Goal: Information Seeking & Learning: Learn about a topic

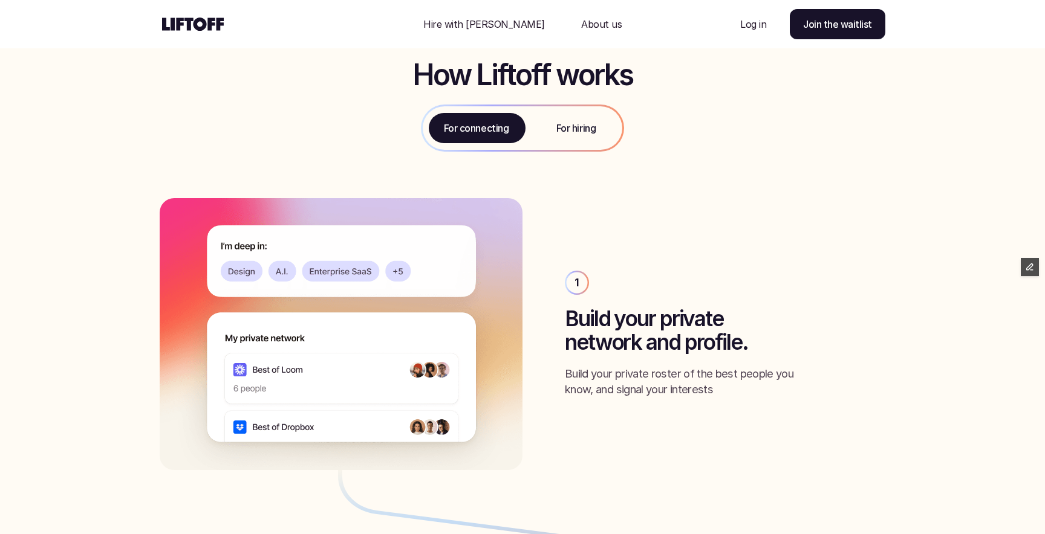
scroll to position [542, 0]
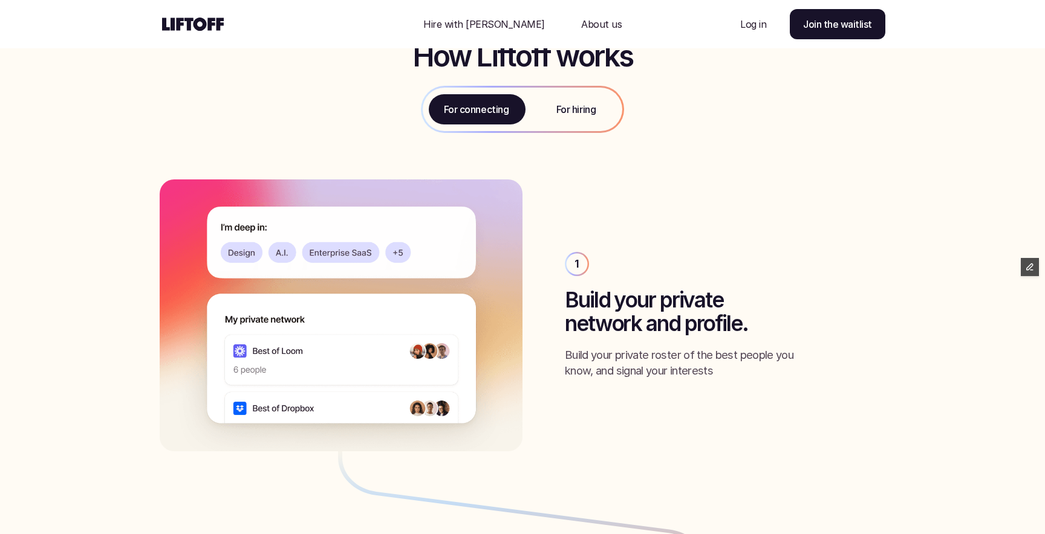
click at [572, 109] on p "For hiring" at bounding box center [575, 109] width 39 height 15
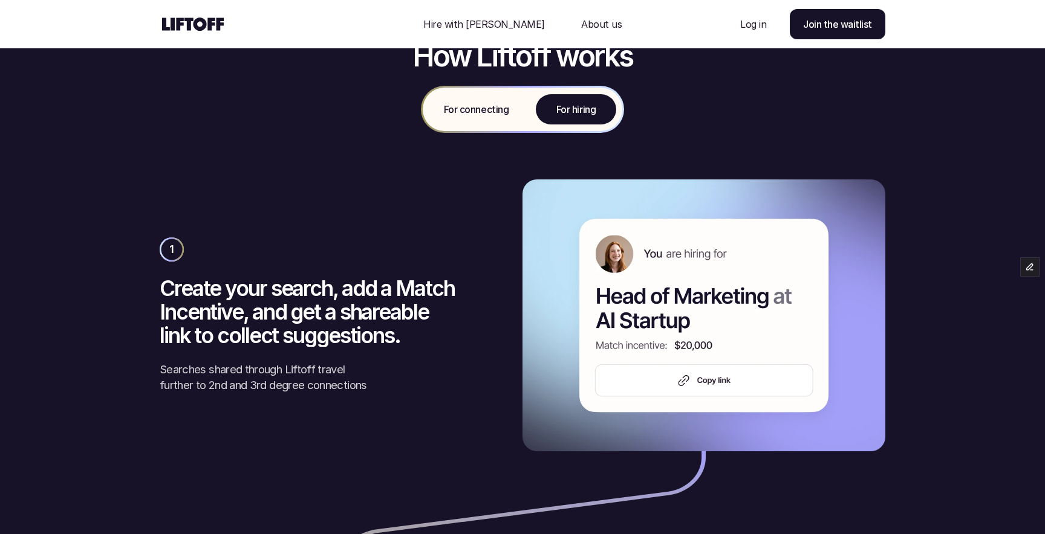
click at [473, 111] on p "For connecting" at bounding box center [476, 109] width 65 height 15
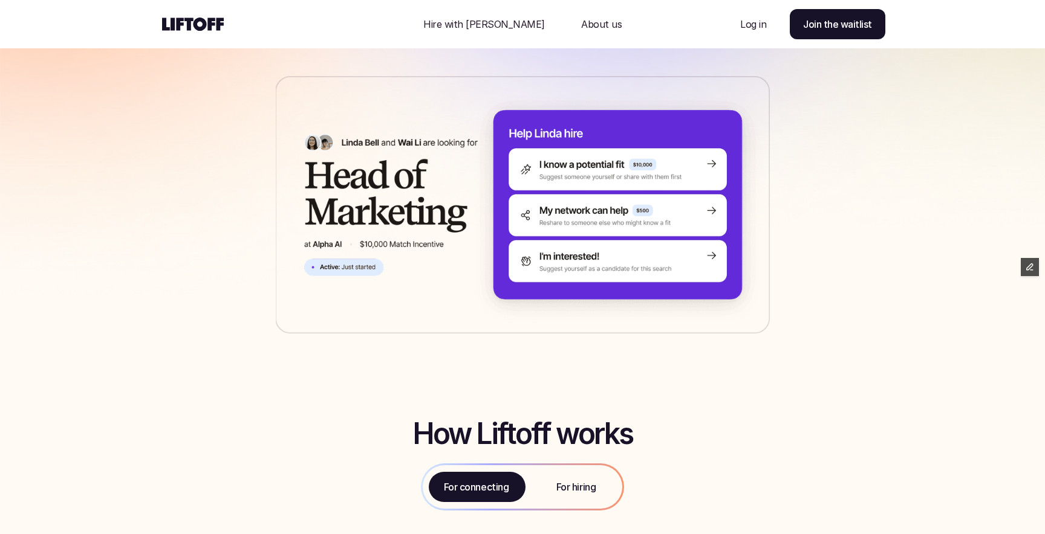
scroll to position [0, 0]
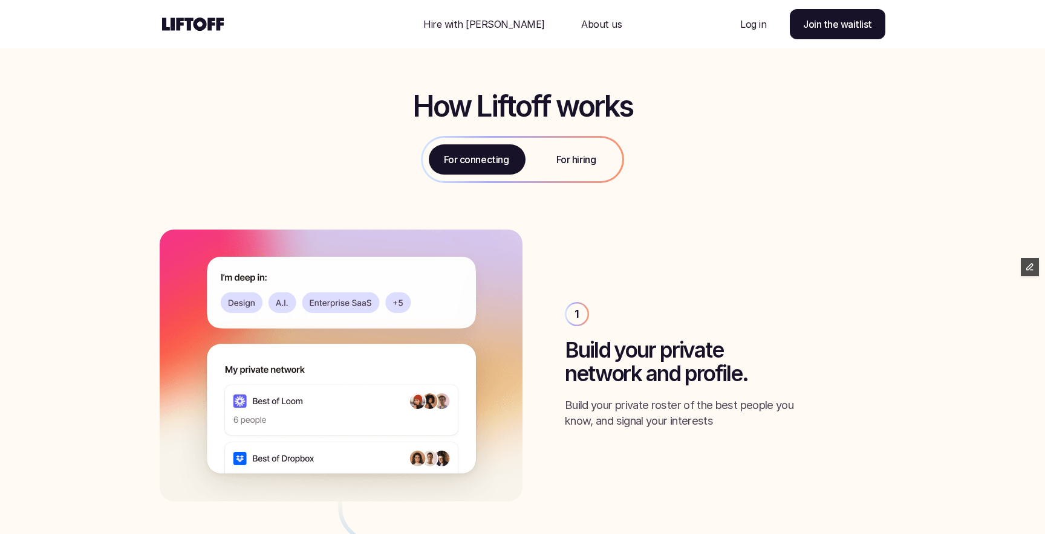
scroll to position [460, 0]
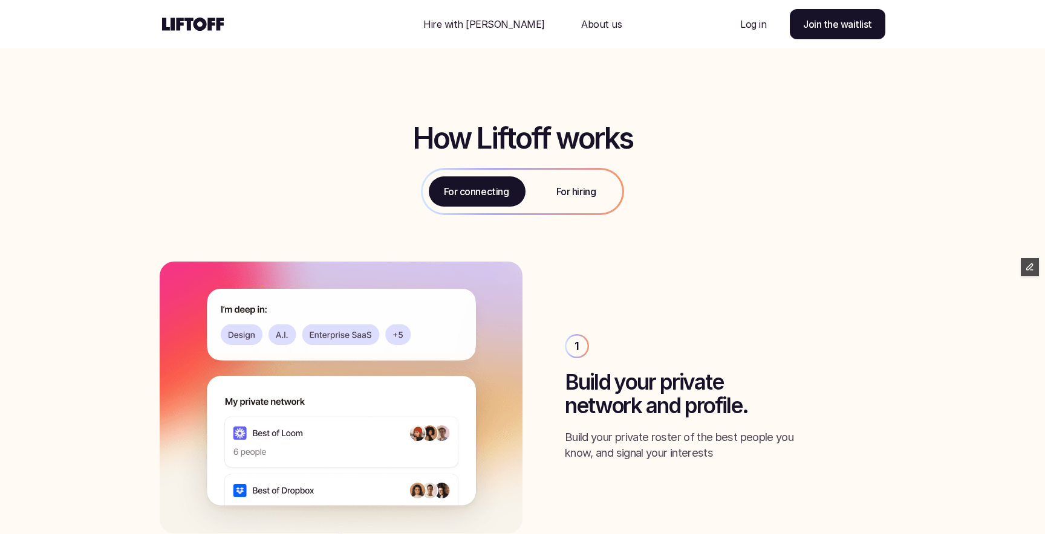
click at [568, 183] on div "For hiring" at bounding box center [576, 192] width 92 height 44
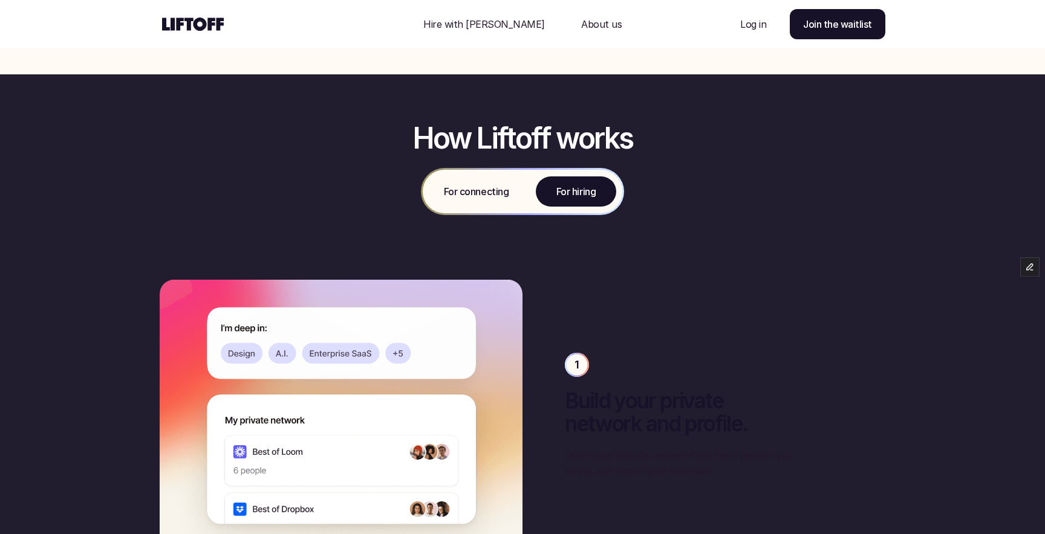
click at [474, 196] on p "For connecting" at bounding box center [476, 191] width 65 height 15
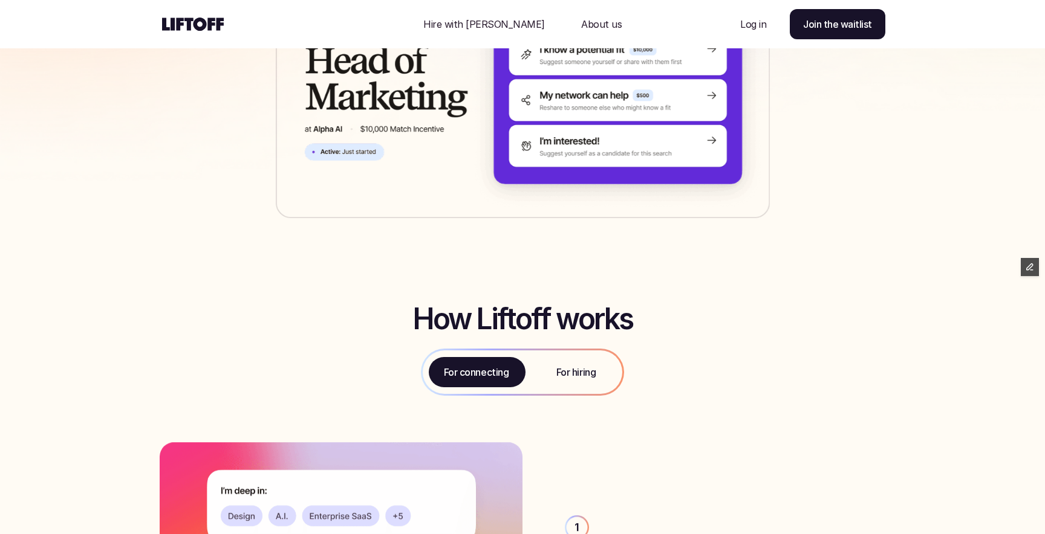
scroll to position [0, 0]
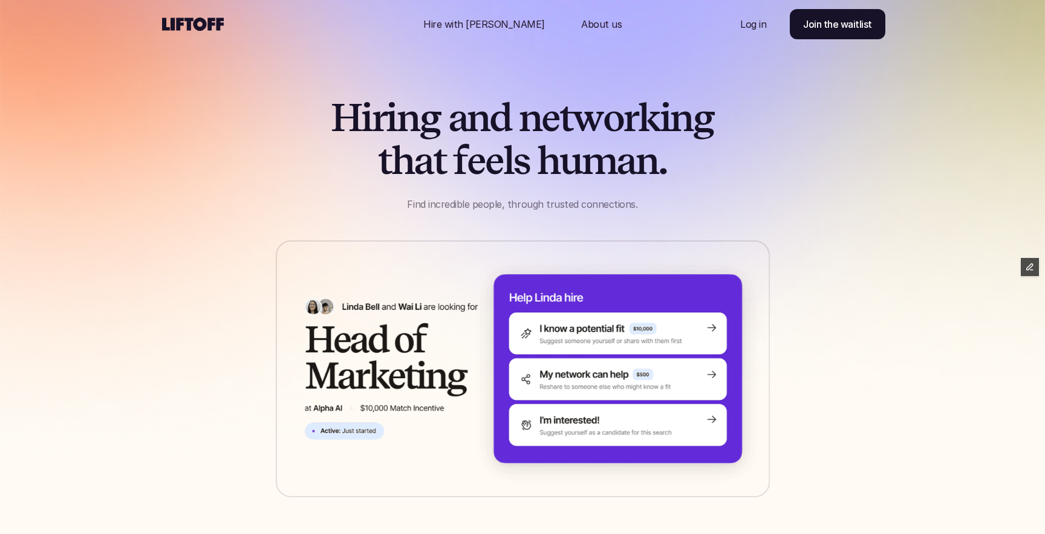
drag, startPoint x: 460, startPoint y: 134, endPoint x: 608, endPoint y: 207, distance: 164.6
click at [608, 207] on div "H i r i n g a n d n e t w o r k i n g t h a t f e e l s h u m a n . Find incred…" at bounding box center [522, 154] width 725 height 115
click at [678, 190] on div "H i r i n g a n d n e t w o r k i n g t h a t f e e l s h u m a n . Find incred…" at bounding box center [522, 154] width 725 height 115
